Goal: Task Accomplishment & Management: Use online tool/utility

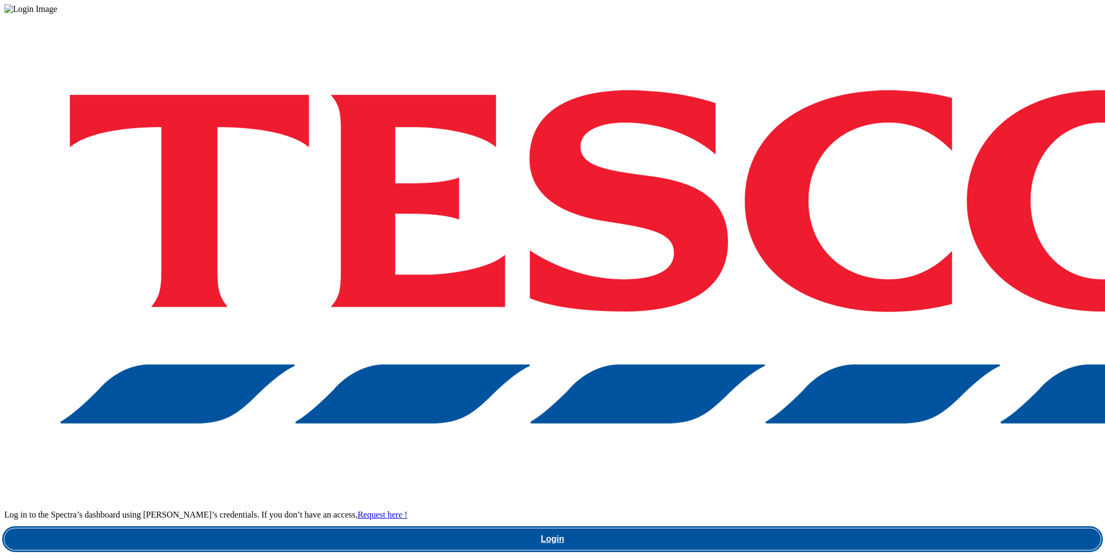
click at [849, 529] on link "Login" at bounding box center [552, 540] width 1096 height 22
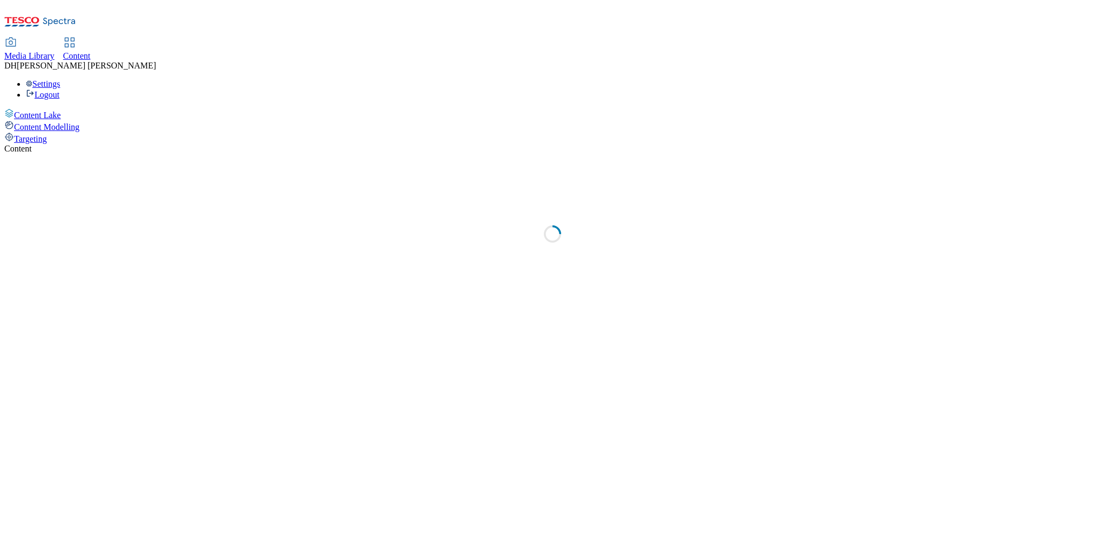
select select "ghs-[GEOGRAPHIC_DATA]"
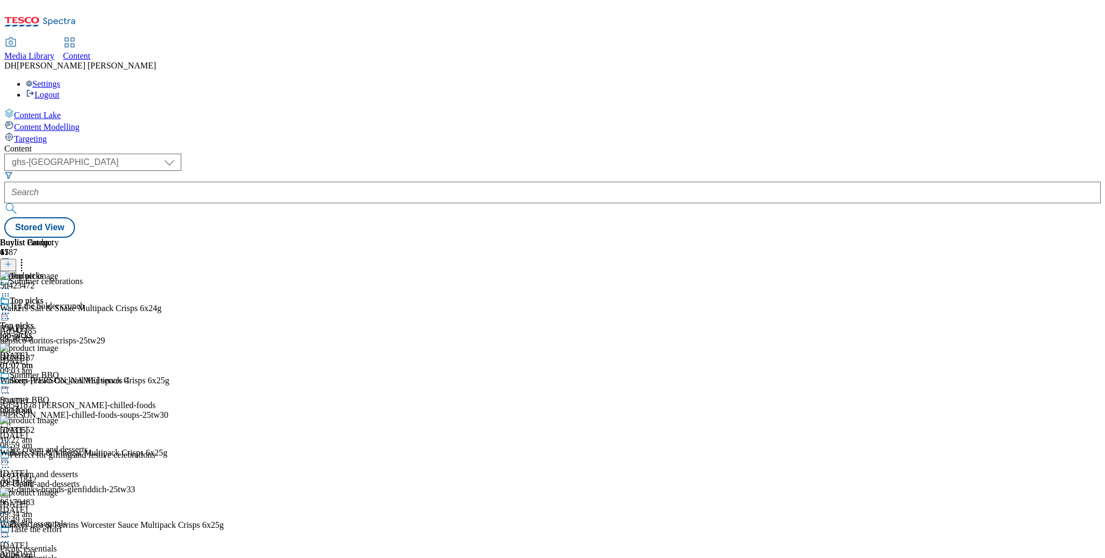
click at [47, 134] on span "Targeting" at bounding box center [30, 138] width 33 height 9
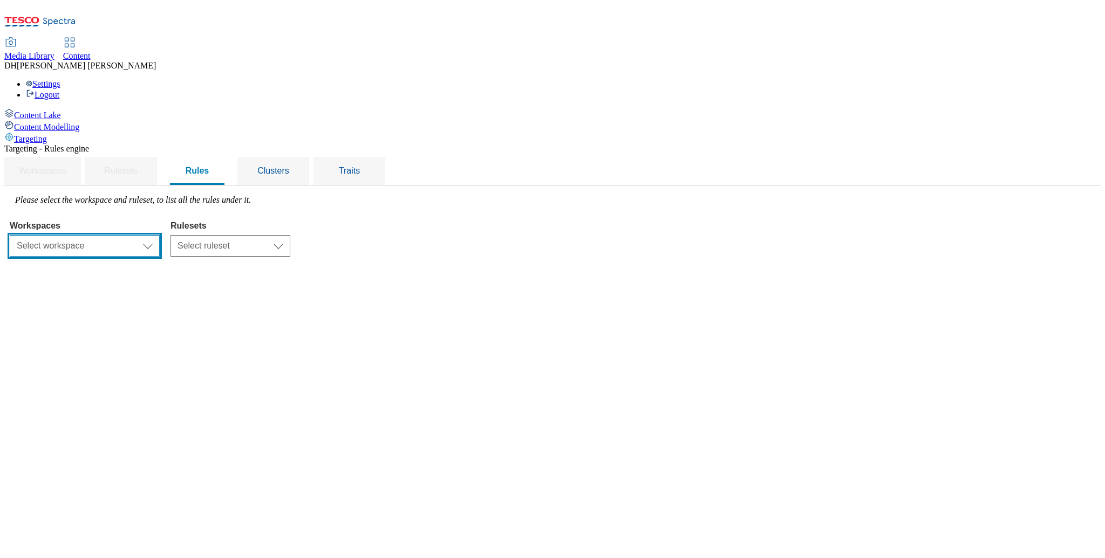
click at [160, 235] on select "Select workspace Content" at bounding box center [85, 246] width 150 height 22
select select "f510054f-adaa-4692-b570-80fa3897127a"
click at [290, 235] on select "Select ruleset CZ HU ROI SK UK" at bounding box center [230, 246] width 120 height 22
select select "7f9e739d-6abb-424f-b94f-4b375a3fe6e0"
click at [290, 235] on select "Select ruleset CZ HU ROI SK UK" at bounding box center [230, 246] width 120 height 22
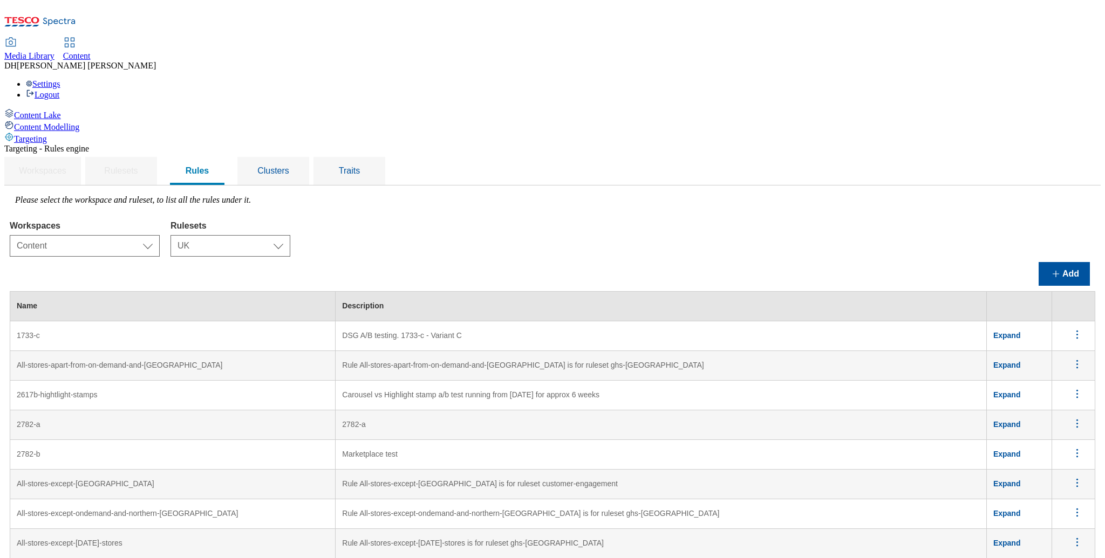
scroll to position [4722, 0]
drag, startPoint x: 1078, startPoint y: 241, endPoint x: 1074, endPoint y: 245, distance: 5.7
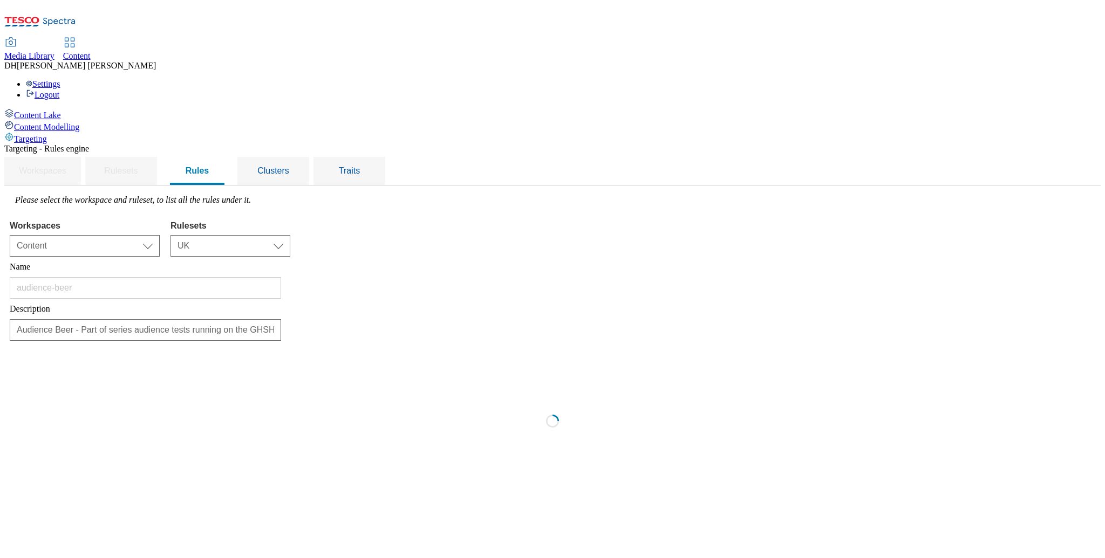
scroll to position [0, 0]
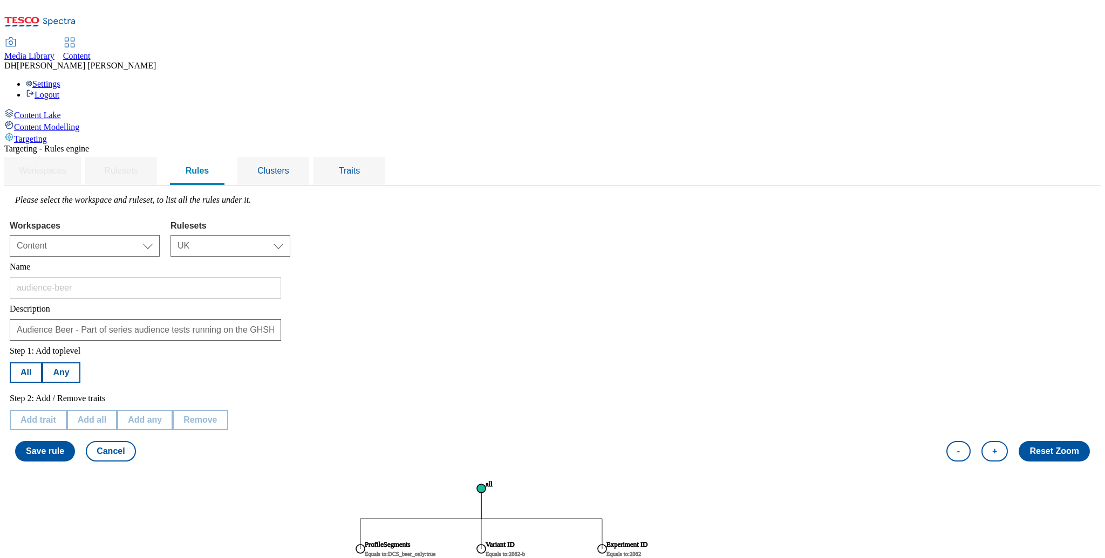
click at [410, 541] on text "ProfileSegments" at bounding box center [388, 545] width 46 height 8
click at [66, 410] on button "Edit trait" at bounding box center [38, 420] width 57 height 20
select select "profileSegments"
select select "equals"
select select "823197d6-d262-43ec-abdf-fae56ea9e92b:true"
